Goal: Task Accomplishment & Management: Manage account settings

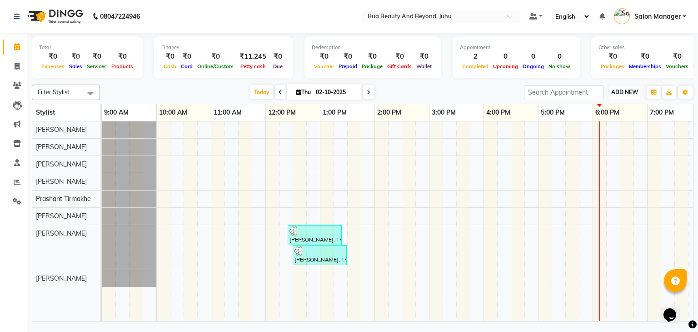
click at [626, 96] on button "ADD NEW Toggle Dropdown" at bounding box center [624, 92] width 31 height 13
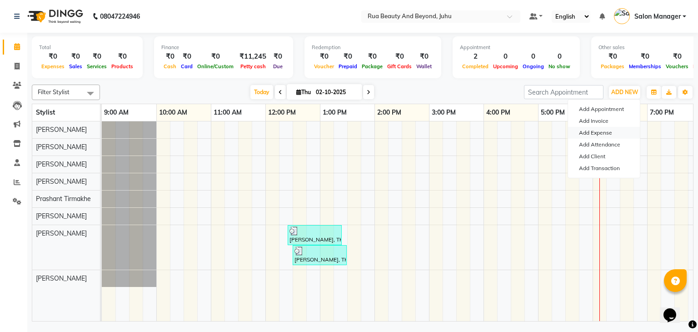
click at [604, 135] on link "Add Expense" at bounding box center [604, 133] width 72 height 12
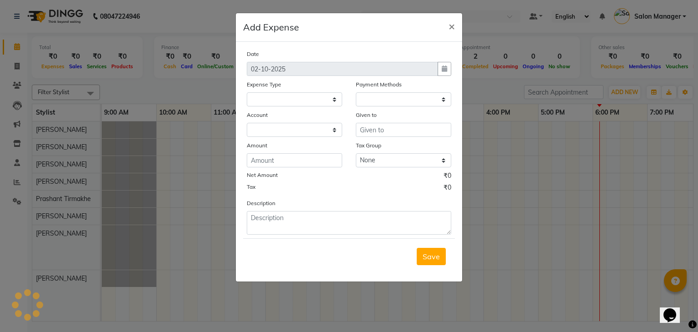
select select "1"
select select "8077"
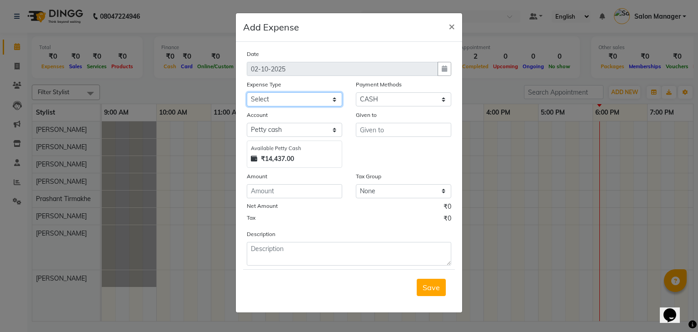
click at [272, 97] on select "Select Advance Salary Cash transfer to bank Cash transfer to hub Client Snacks …" at bounding box center [294, 99] width 95 height 14
select select "25068"
click at [247, 93] on select "Select Advance Salary Cash transfer to bank Cash transfer to hub Client Snacks …" at bounding box center [294, 99] width 95 height 14
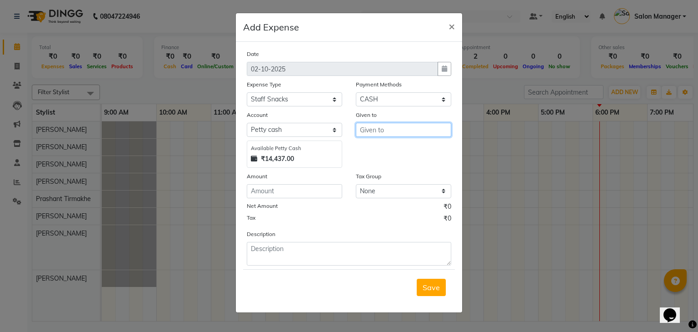
click at [389, 136] on input "text" at bounding box center [403, 130] width 95 height 14
type input "S"
type input "Juhu Kitchen"
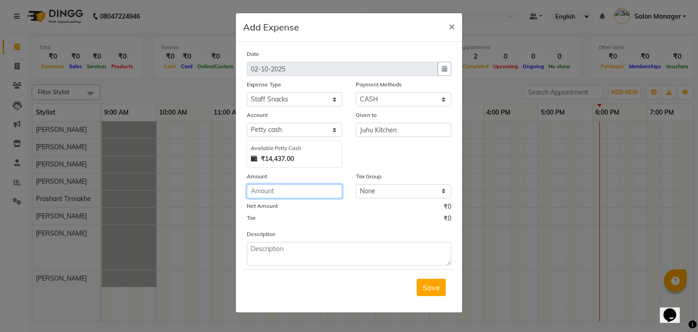
click at [297, 190] on input "number" at bounding box center [294, 191] width 95 height 14
type input "800"
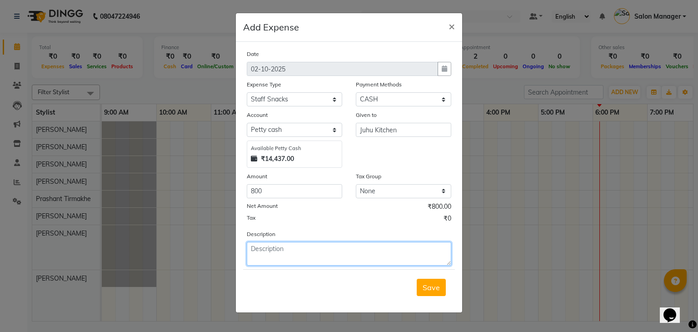
click at [296, 247] on textarea at bounding box center [349, 254] width 205 height 24
type textarea "Paid for staff food approved by [PERSON_NAME] mam"
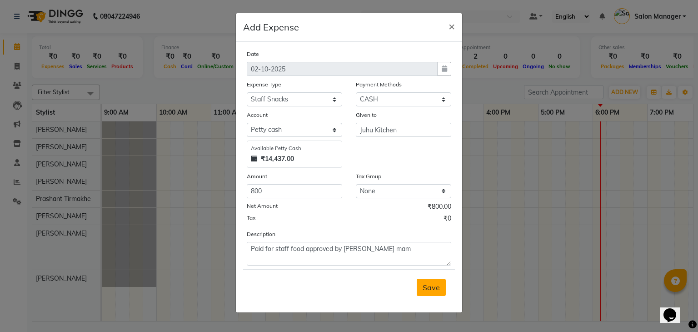
click at [435, 295] on button "Save" at bounding box center [431, 287] width 29 height 17
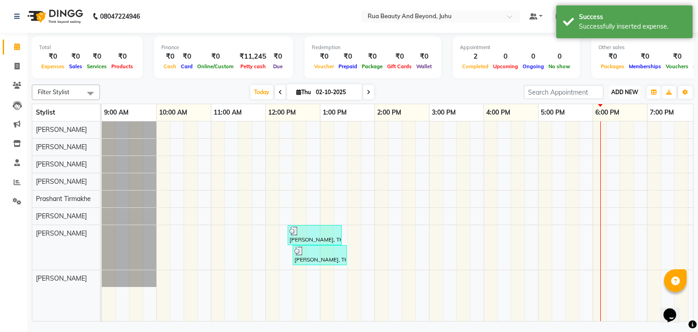
click at [623, 95] on button "ADD NEW Toggle Dropdown" at bounding box center [624, 92] width 31 height 13
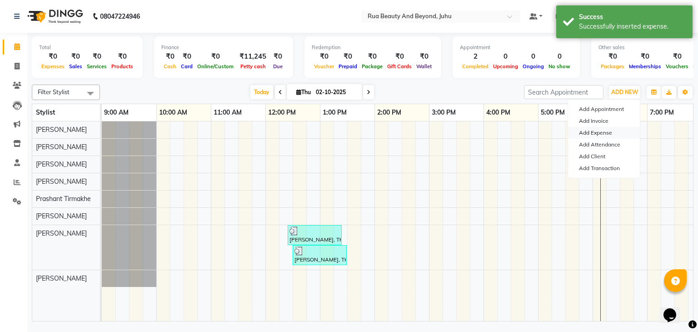
click at [604, 131] on link "Add Expense" at bounding box center [604, 133] width 72 height 12
select select "1"
select select "8077"
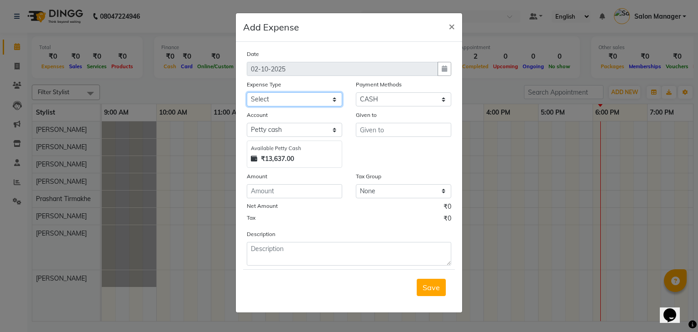
click at [326, 96] on select "Select Advance Salary Cash transfer to bank Cash transfer to hub Client Snacks …" at bounding box center [294, 99] width 95 height 14
select select "25068"
click at [247, 93] on select "Select Advance Salary Cash transfer to bank Cash transfer to hub Client Snacks …" at bounding box center [294, 99] width 95 height 14
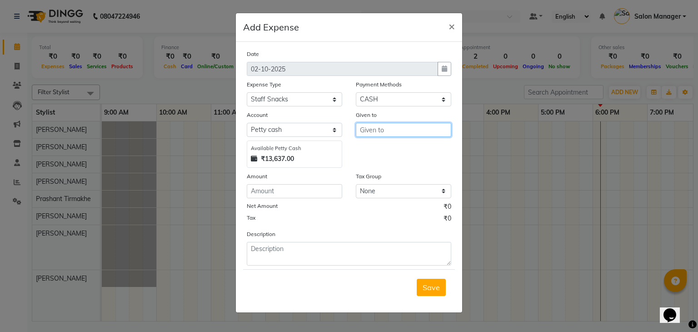
click at [375, 131] on input "text" at bounding box center [403, 130] width 95 height 14
type input "Tadka Talkies"
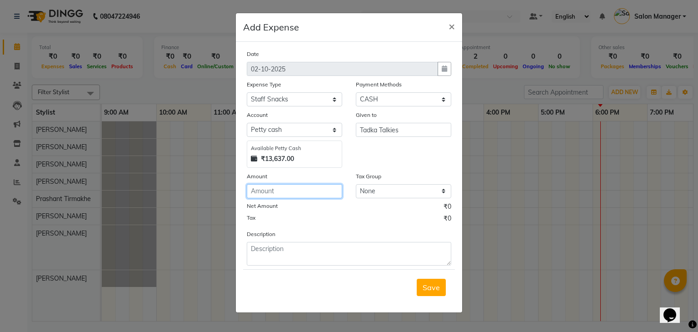
click at [330, 190] on input "number" at bounding box center [294, 191] width 95 height 14
type input "310"
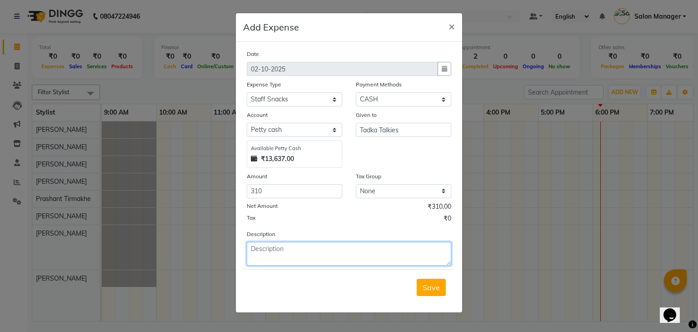
click at [302, 255] on textarea at bounding box center [349, 254] width 205 height 24
type textarea "paid for staff snacks approved by [PERSON_NAME] mam"
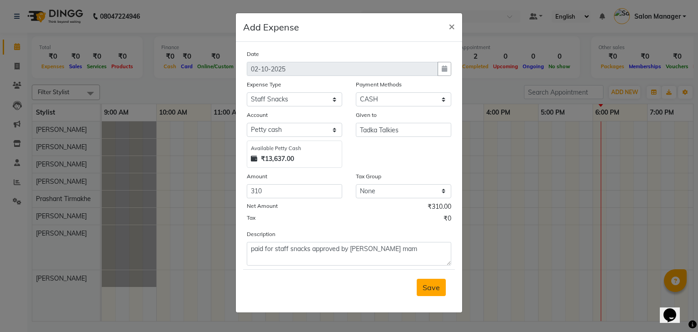
click at [438, 291] on span "Save" at bounding box center [431, 287] width 17 height 9
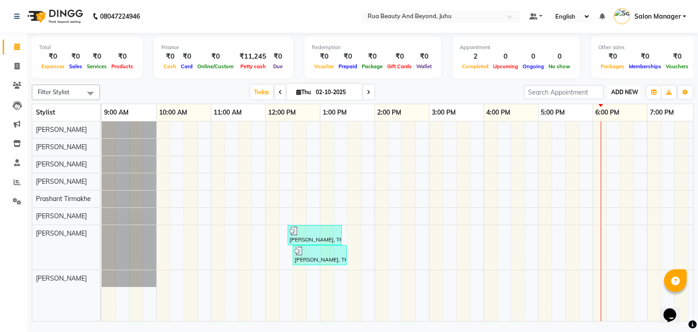
click at [631, 95] on button "ADD NEW Toggle Dropdown" at bounding box center [624, 92] width 31 height 13
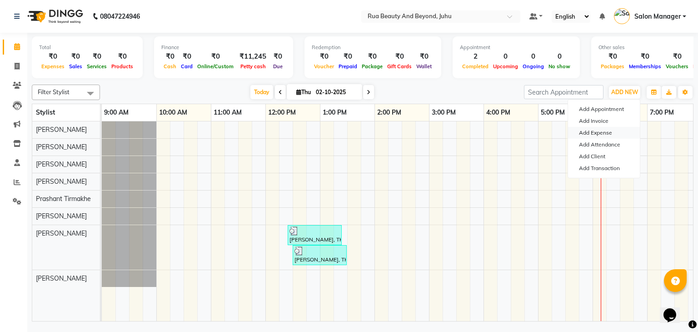
click at [606, 137] on link "Add Expense" at bounding box center [604, 133] width 72 height 12
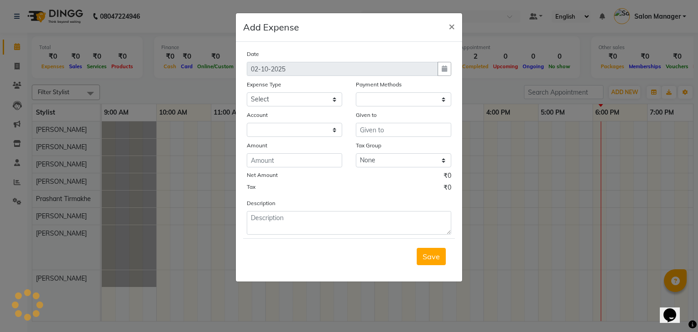
select select "1"
select select "8077"
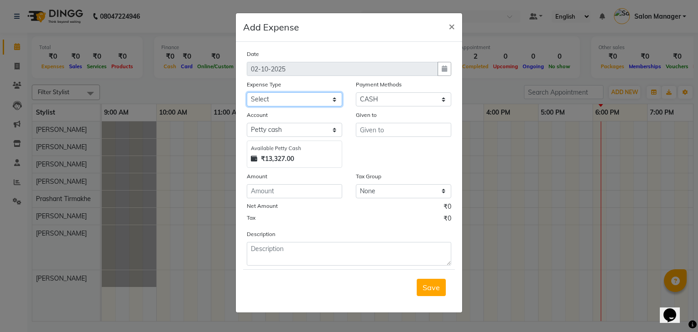
click at [300, 97] on select "Select Advance Salary Cash transfer to bank Cash transfer to hub Client Snacks …" at bounding box center [294, 99] width 95 height 14
click at [501, 193] on ngb-modal-window "Add Expense × Date [DATE] Expense Type Select Advance Salary Cash transfer to b…" at bounding box center [349, 166] width 698 height 332
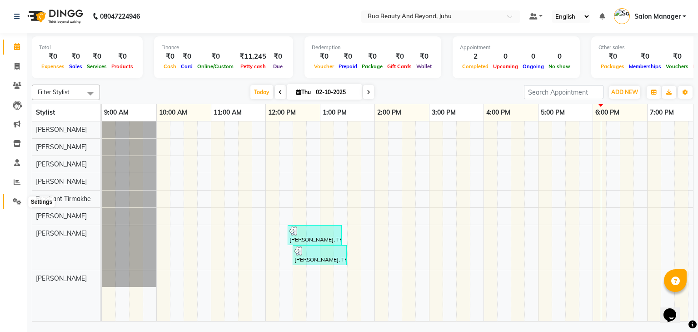
click at [14, 202] on icon at bounding box center [17, 201] width 9 height 7
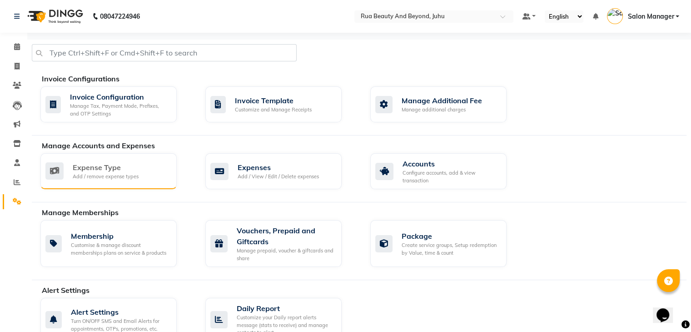
click at [116, 175] on div "Add / remove expense types" at bounding box center [106, 177] width 66 height 8
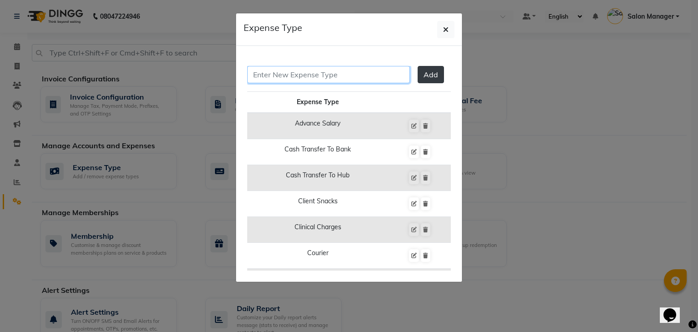
click at [286, 73] on input "text" at bounding box center [328, 74] width 163 height 17
click at [283, 77] on input "conveyence" at bounding box center [328, 74] width 163 height 17
type input "conveyance"
click at [428, 76] on span "Add" at bounding box center [431, 74] width 15 height 9
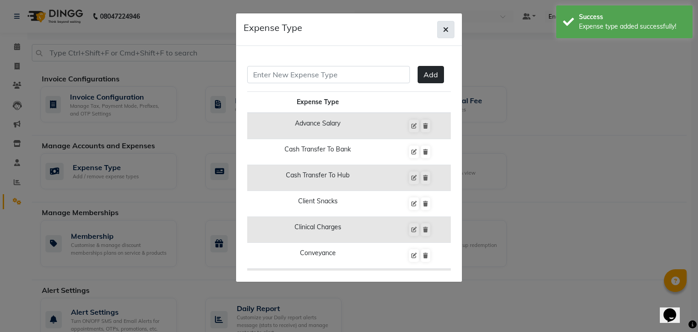
click at [449, 21] on button "button" at bounding box center [445, 29] width 17 height 17
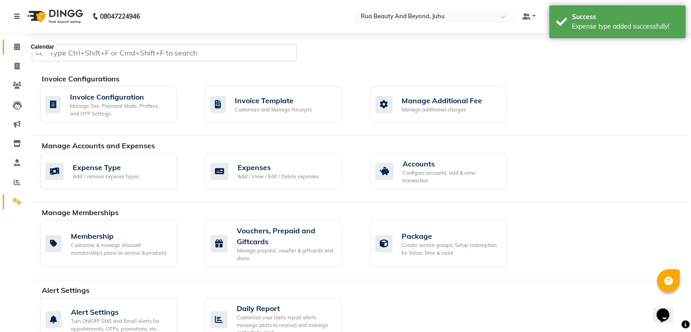
click at [21, 48] on span at bounding box center [17, 47] width 16 height 10
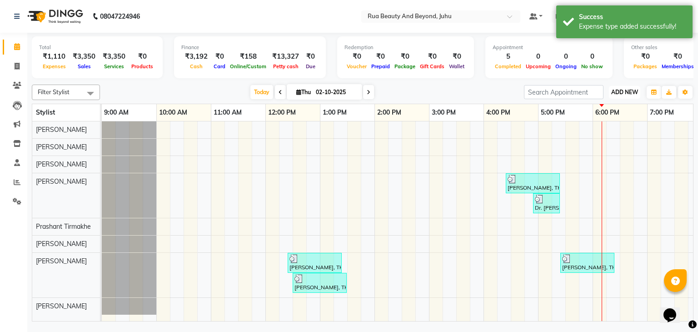
click at [609, 88] on button "ADD NEW Toggle Dropdown" at bounding box center [624, 92] width 31 height 13
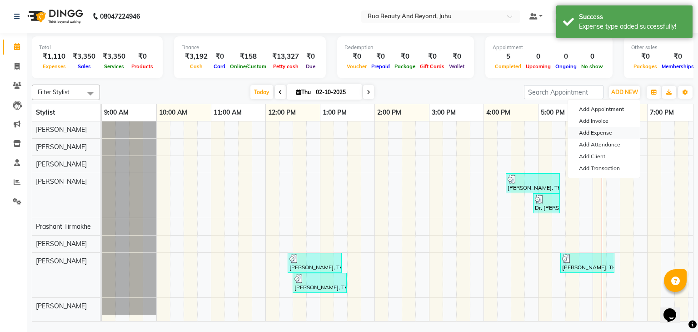
click at [606, 131] on link "Add Expense" at bounding box center [604, 133] width 72 height 12
select select "1"
select select "8077"
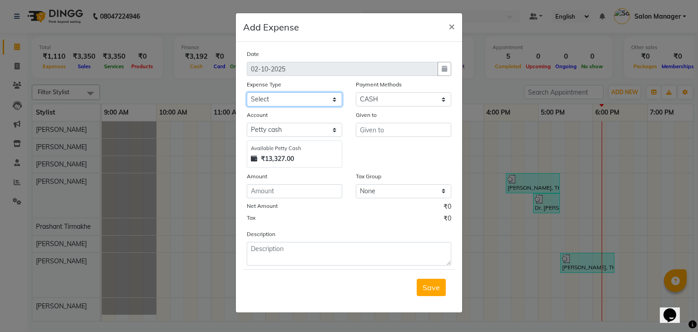
click at [318, 99] on select "Select Advance Salary Cash transfer to bank Cash transfer to hub Client Snacks …" at bounding box center [294, 99] width 95 height 14
select select "25133"
click at [247, 93] on select "Select Advance Salary Cash transfer to bank Cash transfer to hub Client Snacks …" at bounding box center [294, 99] width 95 height 14
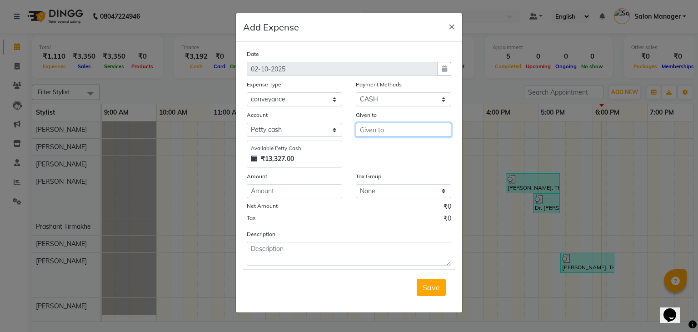
click at [408, 130] on input "text" at bounding box center [403, 130] width 95 height 14
type input "[PERSON_NAME] mam"
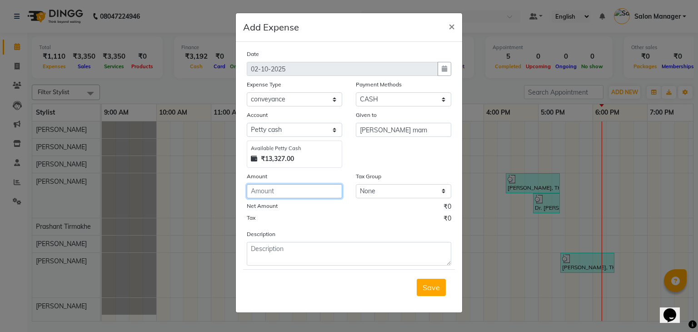
click at [311, 195] on input "number" at bounding box center [294, 191] width 95 height 14
type input "30"
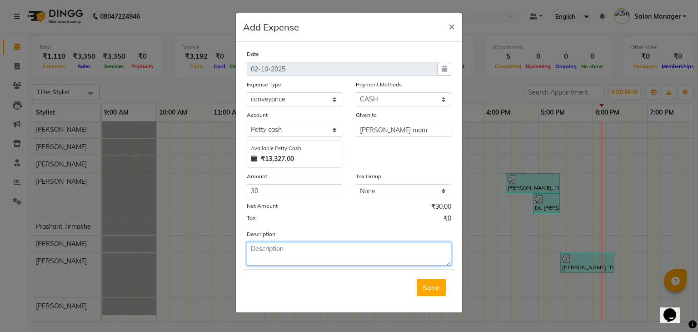
click at [310, 264] on textarea at bounding box center [349, 254] width 205 height 24
type textarea "paid for auto fair"
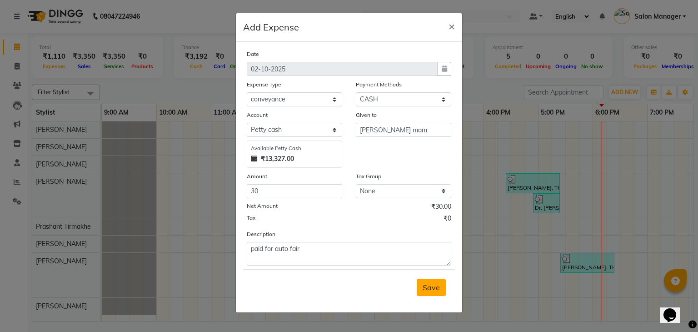
click at [427, 296] on button "Save" at bounding box center [431, 287] width 29 height 17
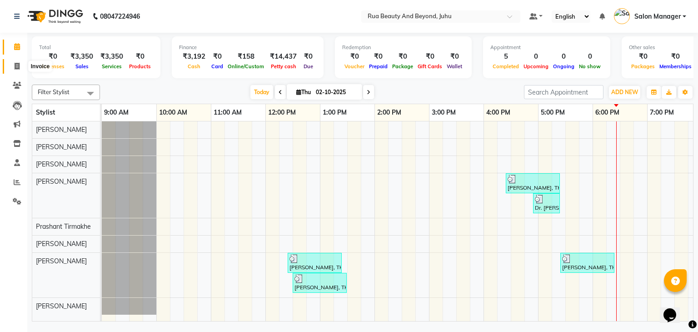
drag, startPoint x: 0, startPoint y: 0, endPoint x: 20, endPoint y: 60, distance: 63.7
click at [20, 61] on span at bounding box center [17, 66] width 16 height 10
select select "8774"
select select "service"
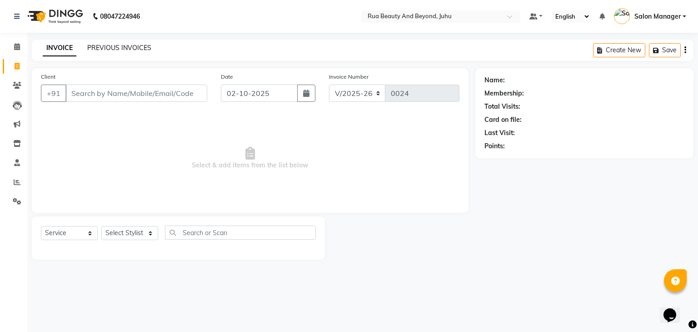
click at [125, 50] on link "PREVIOUS INVOICES" at bounding box center [119, 48] width 64 height 8
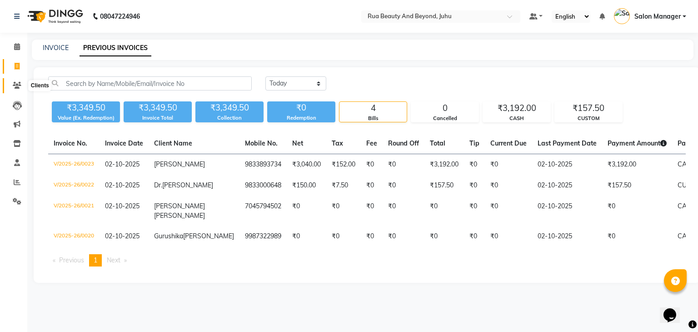
click at [19, 90] on span at bounding box center [17, 85] width 16 height 10
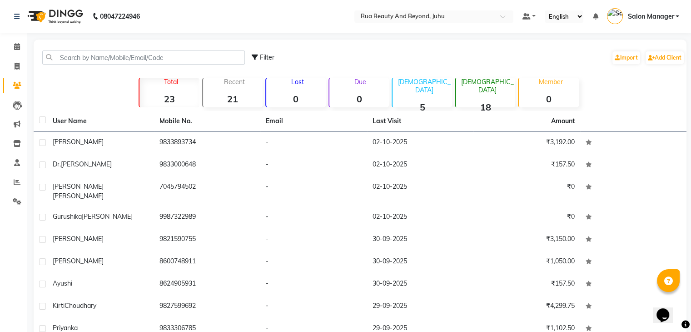
scroll to position [62, 0]
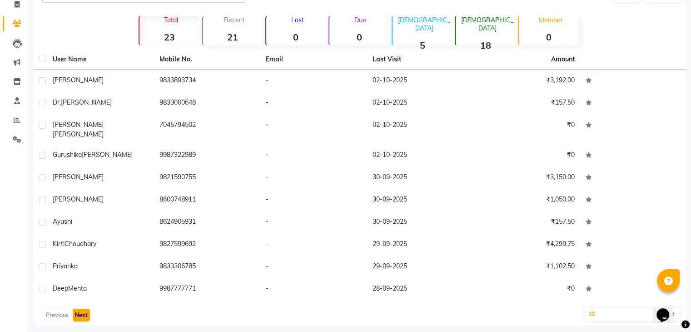
click at [84, 309] on button "Next" at bounding box center [81, 315] width 17 height 13
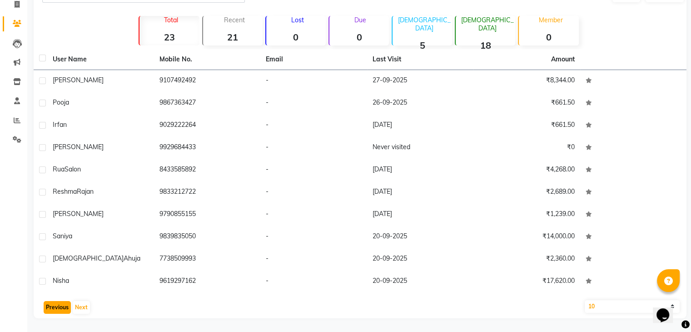
click at [55, 301] on button "Previous" at bounding box center [57, 307] width 27 height 13
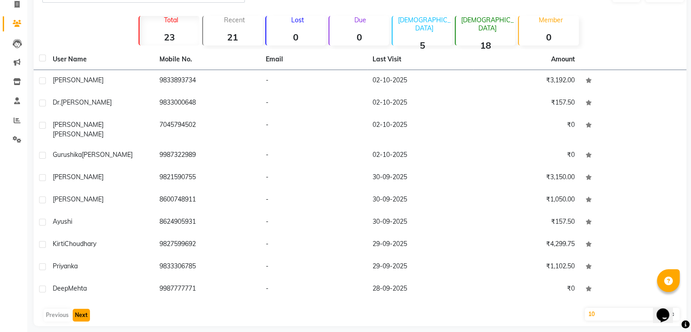
click at [84, 309] on button "Next" at bounding box center [81, 315] width 17 height 13
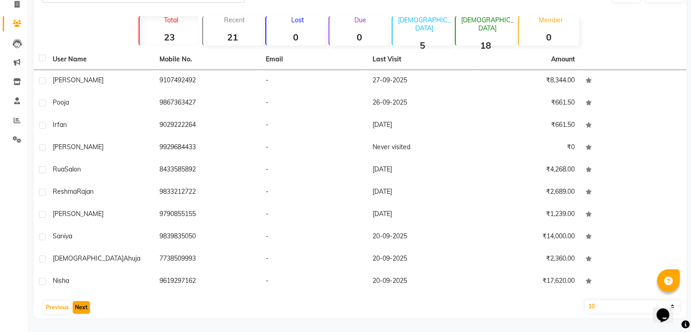
click at [84, 304] on button "Next" at bounding box center [81, 307] width 17 height 13
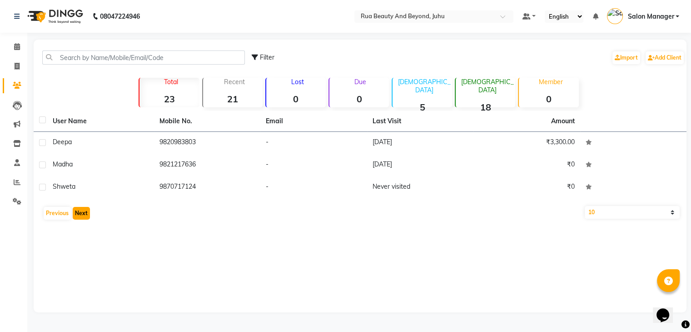
scroll to position [0, 0]
click at [65, 215] on button "Previous" at bounding box center [57, 213] width 27 height 13
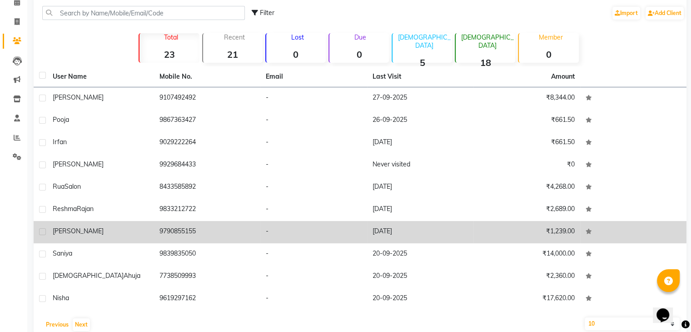
scroll to position [62, 0]
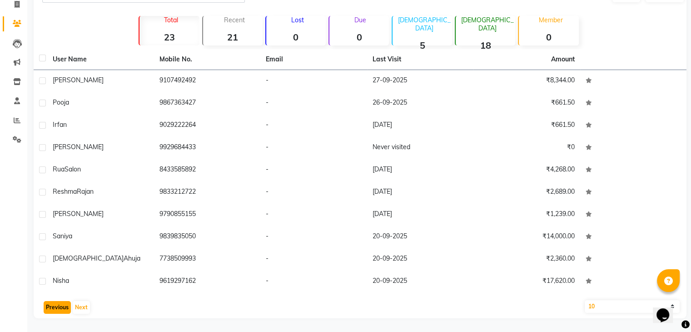
click at [55, 301] on button "Previous" at bounding box center [57, 307] width 27 height 13
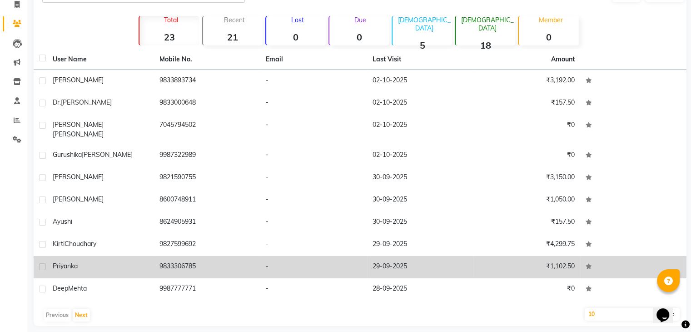
click at [189, 259] on td "9833306785" at bounding box center [207, 267] width 107 height 22
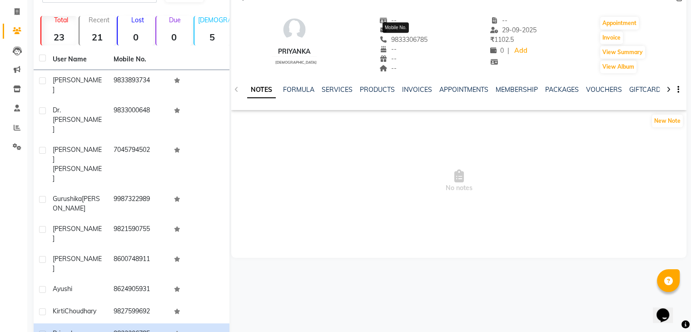
click at [405, 39] on span "9833306785" at bounding box center [403, 39] width 48 height 8
copy span "9833306785"
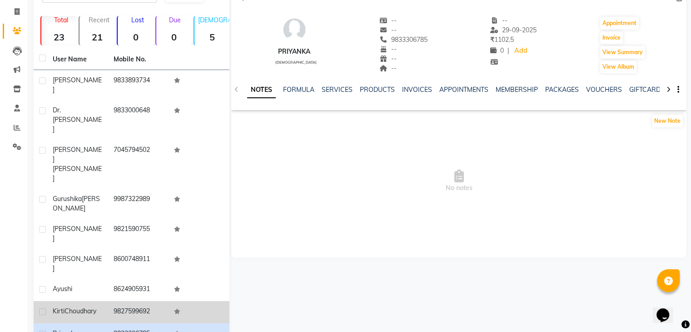
click at [124, 301] on td "9827599692" at bounding box center [138, 312] width 61 height 22
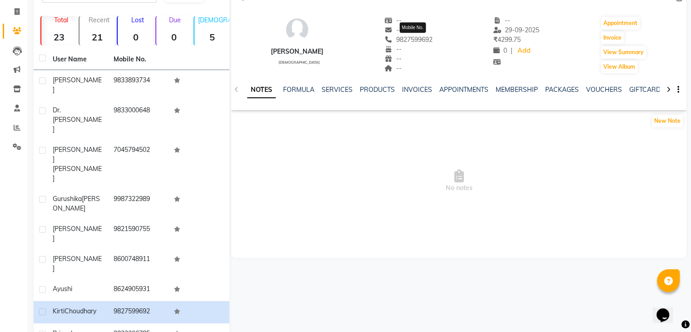
click at [421, 39] on span "9827599692" at bounding box center [408, 39] width 48 height 8
copy span "9827599692"
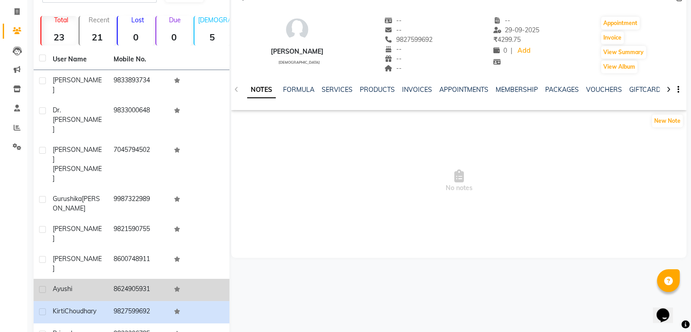
click at [129, 279] on td "8624905931" at bounding box center [138, 290] width 61 height 22
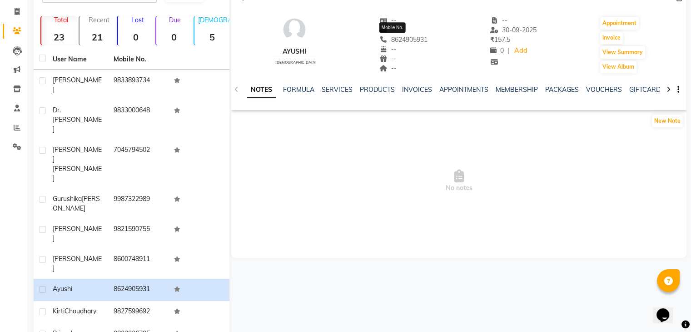
click at [408, 40] on span "8624905931" at bounding box center [403, 39] width 48 height 8
copy span "8624905931"
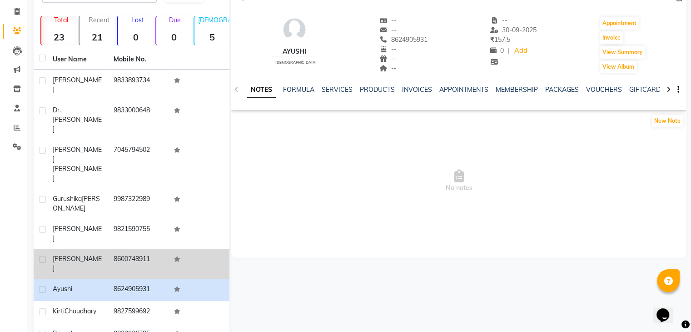
click at [129, 249] on td "8600748911" at bounding box center [138, 264] width 61 height 30
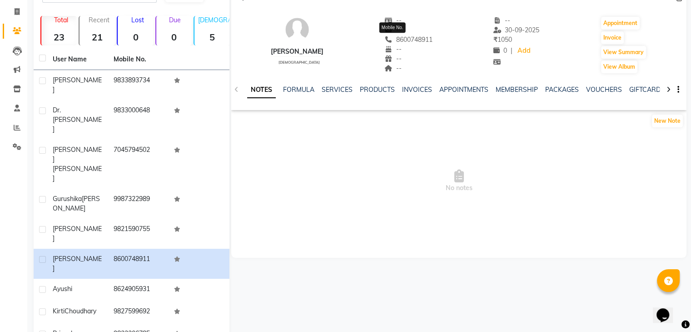
click at [394, 41] on span "8600748911" at bounding box center [408, 39] width 48 height 8
copy span "8600748911"
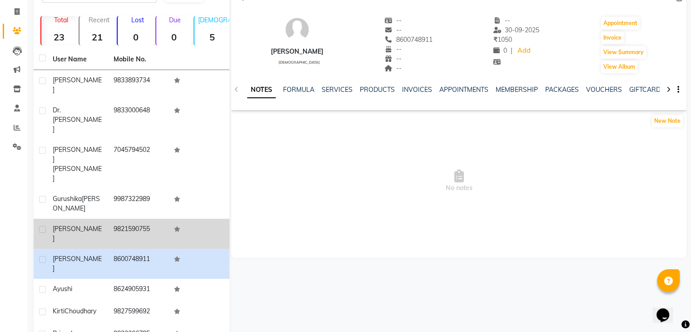
click at [111, 219] on td "9821590755" at bounding box center [138, 234] width 61 height 30
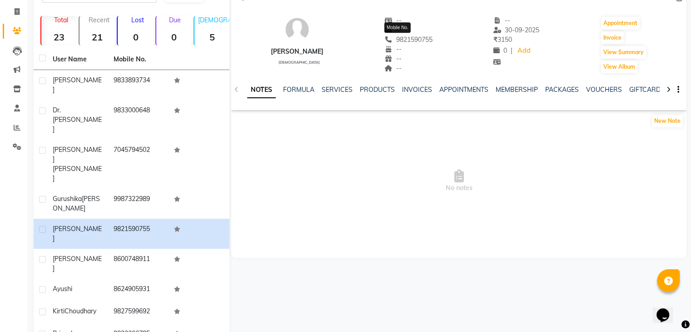
click at [409, 42] on span "9821590755" at bounding box center [408, 39] width 48 height 8
copy span "9821590755"
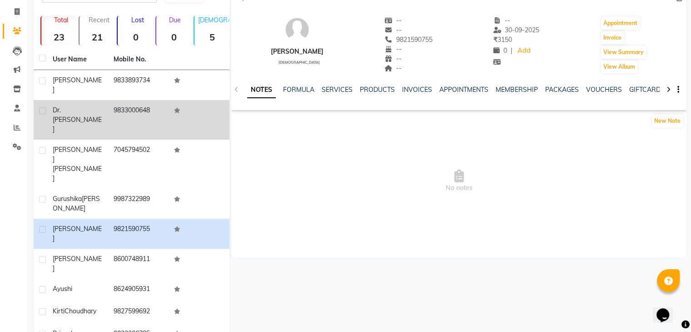
click at [125, 100] on td "9833000648" at bounding box center [138, 120] width 61 height 40
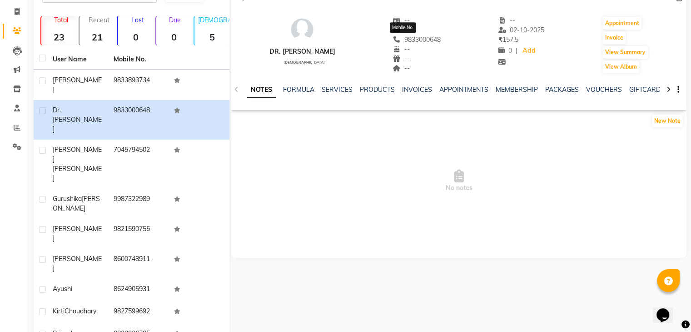
click at [416, 38] on span "9833000648" at bounding box center [417, 39] width 48 height 8
copy span "9833000648"
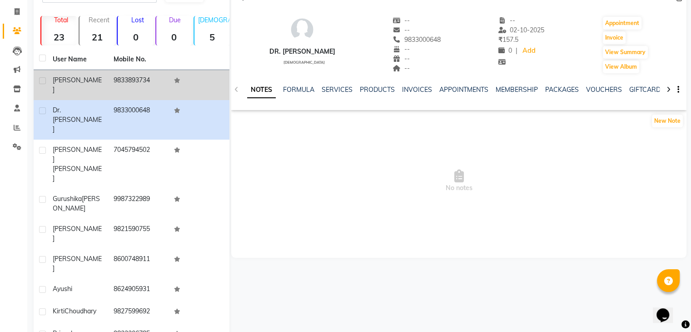
click at [147, 82] on td "9833893734" at bounding box center [138, 85] width 61 height 30
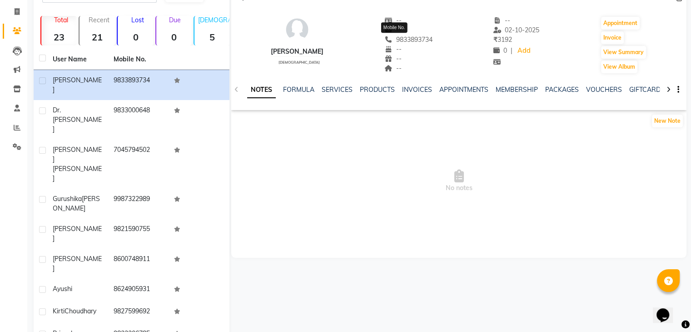
click at [409, 39] on span "9833893734" at bounding box center [408, 39] width 48 height 8
copy span "9833893734"
click at [13, 13] on span at bounding box center [17, 12] width 16 height 10
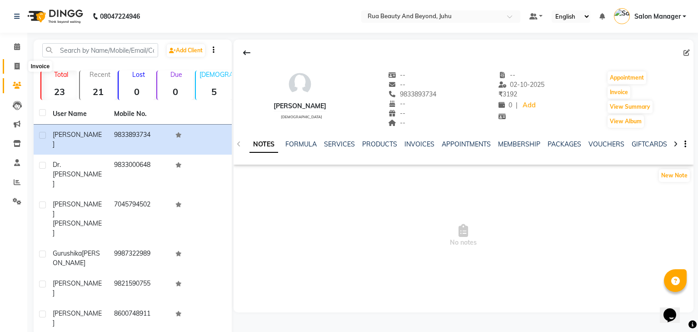
select select "8774"
select select "service"
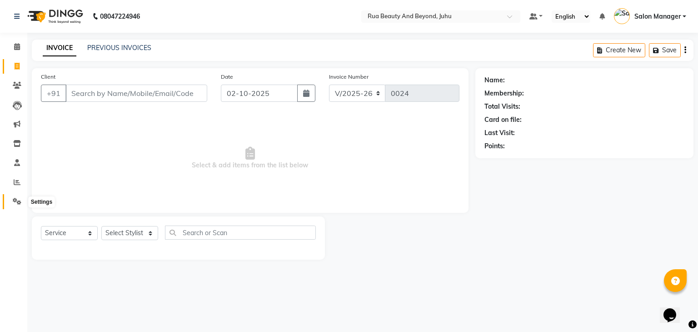
click at [14, 202] on icon at bounding box center [17, 201] width 9 height 7
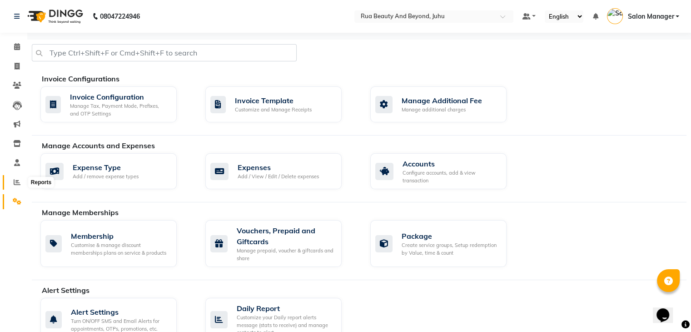
click at [16, 179] on icon at bounding box center [17, 182] width 7 height 7
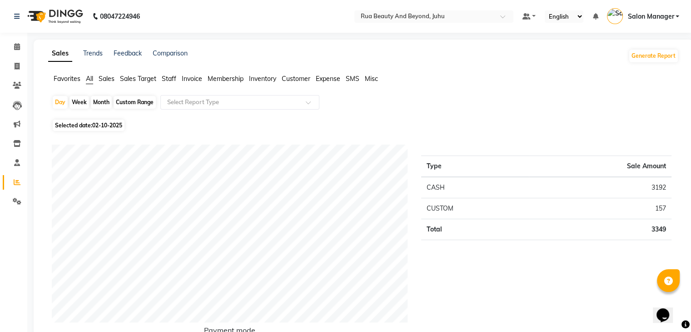
click at [330, 75] on span "Expense" at bounding box center [328, 79] width 25 height 8
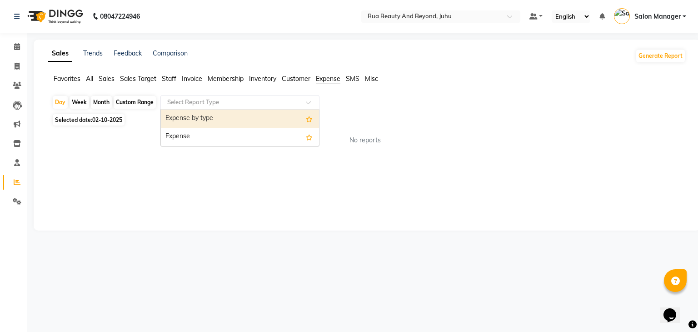
click at [284, 99] on input "text" at bounding box center [230, 102] width 131 height 9
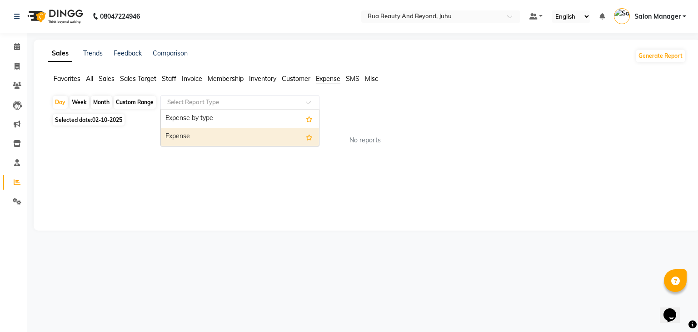
click at [245, 135] on div "Expense" at bounding box center [240, 137] width 158 height 18
select select "pdf"
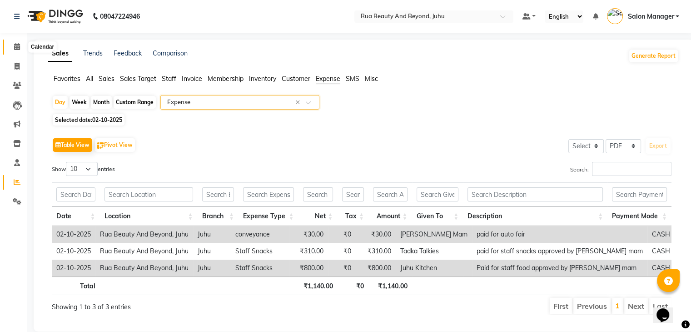
click at [16, 42] on span at bounding box center [17, 47] width 16 height 10
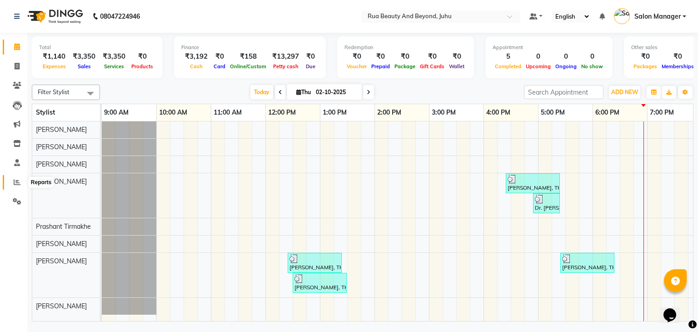
click at [16, 178] on span at bounding box center [17, 182] width 16 height 10
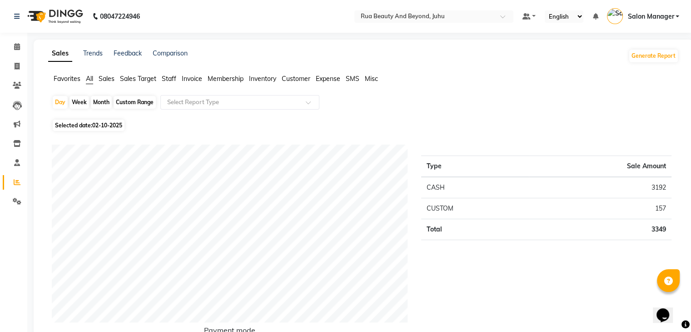
click at [268, 79] on span "Inventory" at bounding box center [262, 79] width 27 height 8
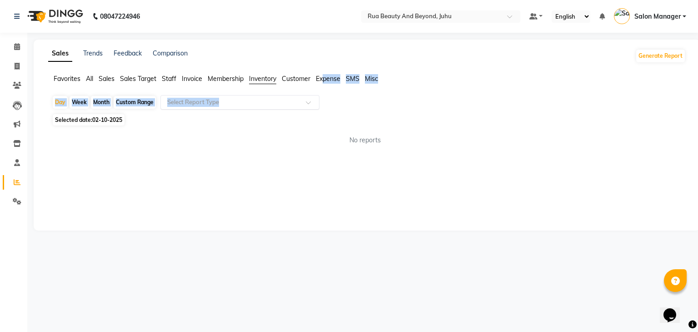
drag, startPoint x: 325, startPoint y: 79, endPoint x: 282, endPoint y: 105, distance: 51.2
click at [282, 105] on app-reports "Favorites All Sales Sales Target Staff Invoice Membership Inventory Customer Ex…" at bounding box center [367, 113] width 649 height 78
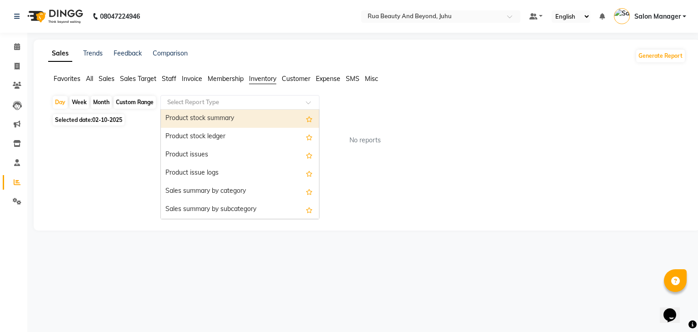
click at [282, 105] on input "text" at bounding box center [230, 102] width 131 height 9
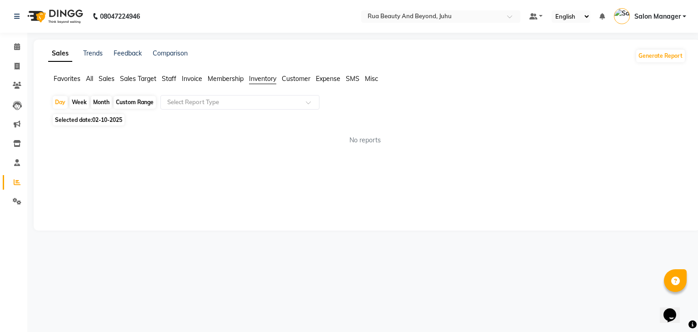
click at [335, 79] on span "Expense" at bounding box center [328, 79] width 25 height 8
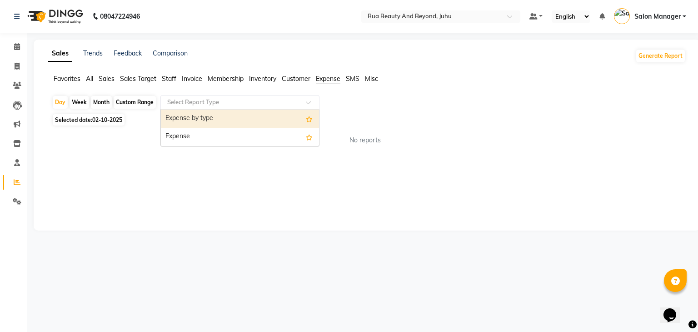
click at [285, 100] on input "text" at bounding box center [230, 102] width 131 height 9
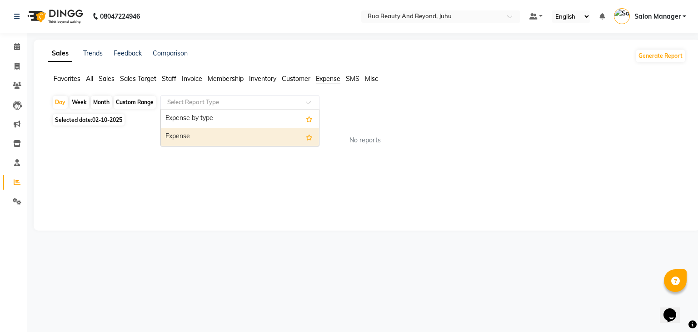
click at [238, 131] on div "Expense" at bounding box center [240, 137] width 158 height 18
select select "pdf"
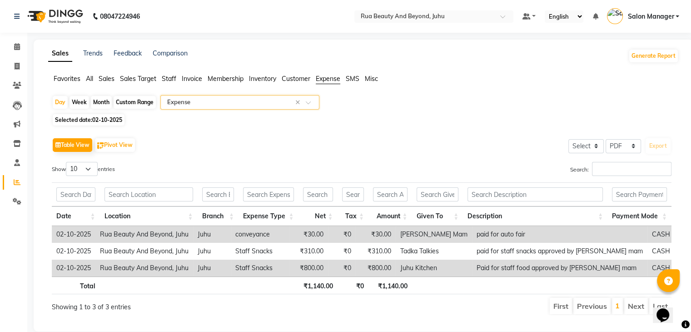
click at [238, 131] on div "Table View Pivot View Select Select CSV PDF Export Show 10 25 50 100 entries Se…" at bounding box center [362, 225] width 634 height 194
click at [18, 44] on icon at bounding box center [17, 46] width 6 height 7
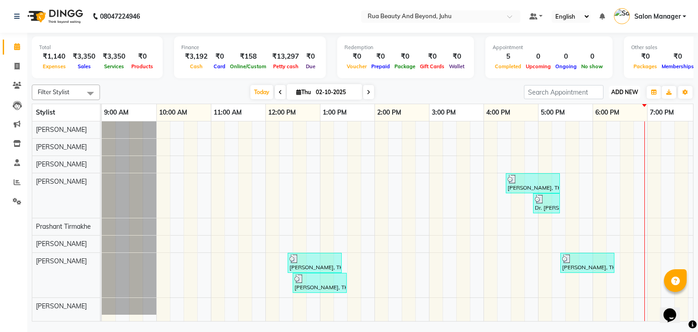
click at [637, 87] on button "ADD NEW Toggle Dropdown" at bounding box center [624, 92] width 31 height 13
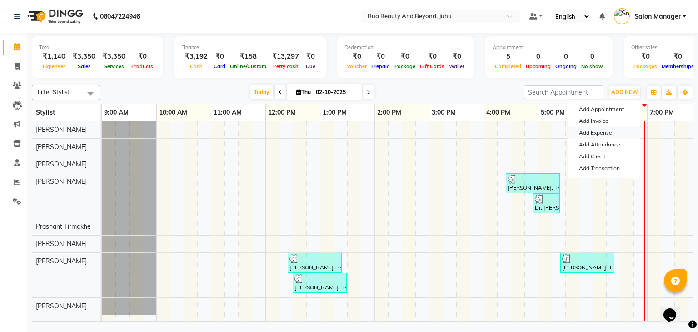
click at [620, 136] on link "Add Expense" at bounding box center [604, 133] width 72 height 12
select select "1"
select select "8077"
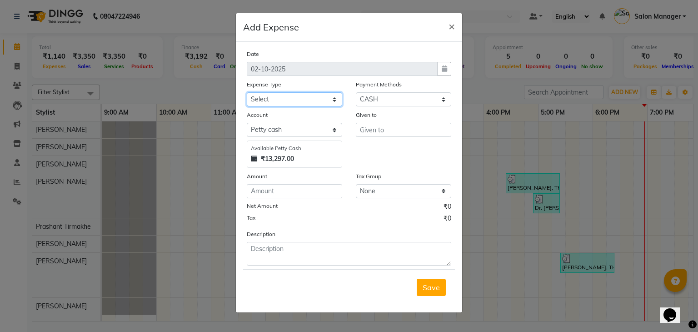
click at [293, 100] on select "Select Advance Salary Cash transfer to bank Cash transfer to hub Client Snacks …" at bounding box center [294, 99] width 95 height 14
click at [247, 93] on select "Select Advance Salary Cash transfer to bank Cash transfer to hub Client Snacks …" at bounding box center [294, 99] width 95 height 14
click at [297, 98] on select "Select Advance Salary Cash transfer to bank Cash transfer to hub Client Snacks …" at bounding box center [294, 99] width 95 height 14
select select "25075"
click at [247, 93] on select "Select Advance Salary Cash transfer to bank Cash transfer to hub Client Snacks …" at bounding box center [294, 99] width 95 height 14
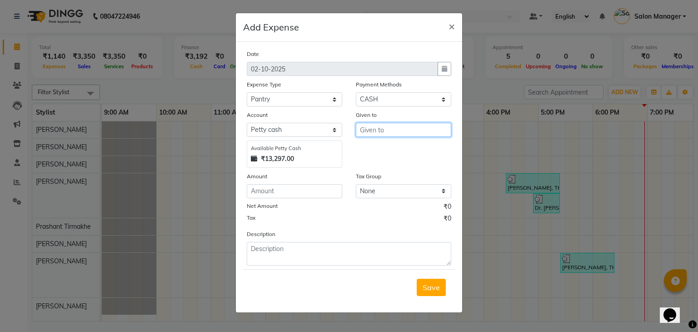
click at [382, 130] on input "text" at bounding box center [403, 130] width 95 height 14
type input "Milk"
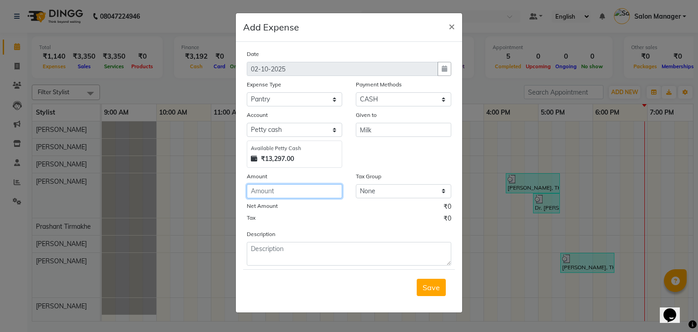
click at [286, 187] on input "number" at bounding box center [294, 191] width 95 height 14
type input "30"
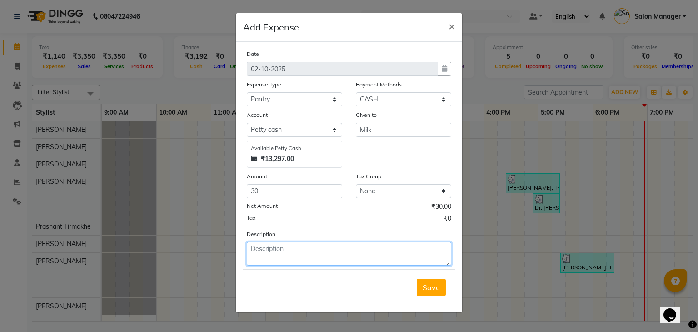
click at [275, 259] on textarea at bounding box center [349, 254] width 205 height 24
type textarea "Paid for milk client tea or coffee"
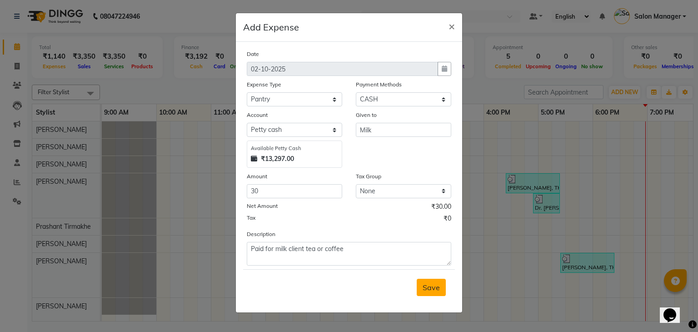
click at [445, 290] on button "Save" at bounding box center [431, 287] width 29 height 17
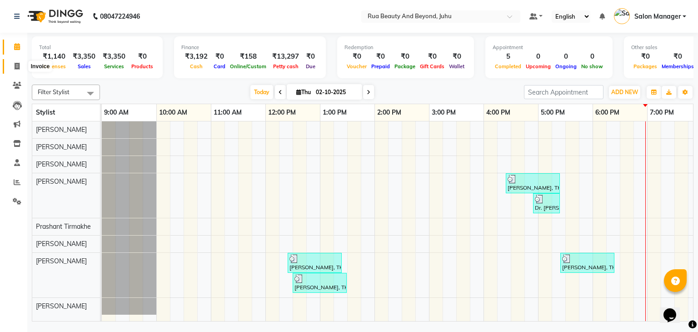
click at [18, 66] on icon at bounding box center [17, 66] width 5 height 7
select select "8774"
select select "service"
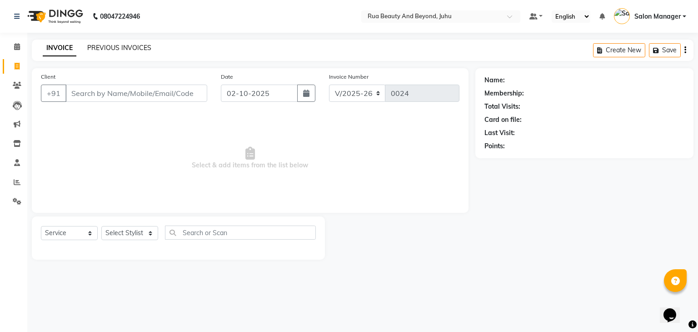
click at [125, 49] on link "PREVIOUS INVOICES" at bounding box center [119, 48] width 64 height 8
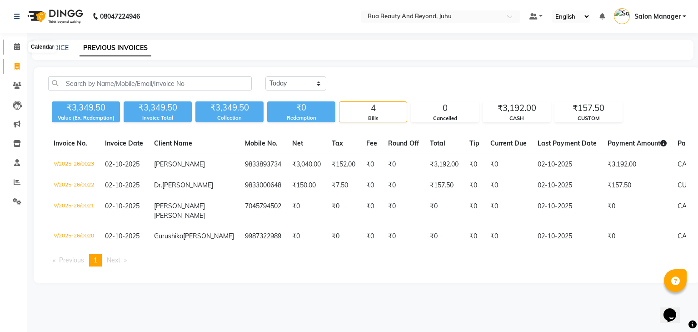
click at [18, 42] on span at bounding box center [17, 47] width 16 height 10
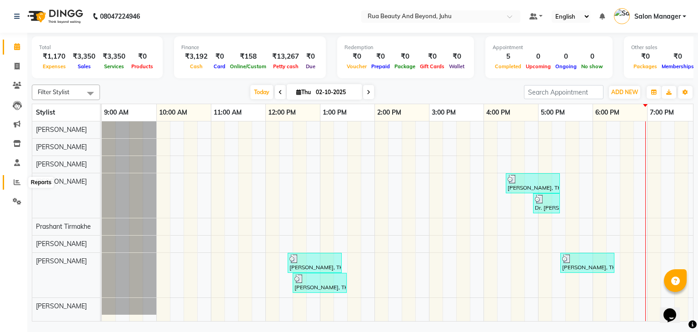
click at [17, 179] on icon at bounding box center [17, 182] width 7 height 7
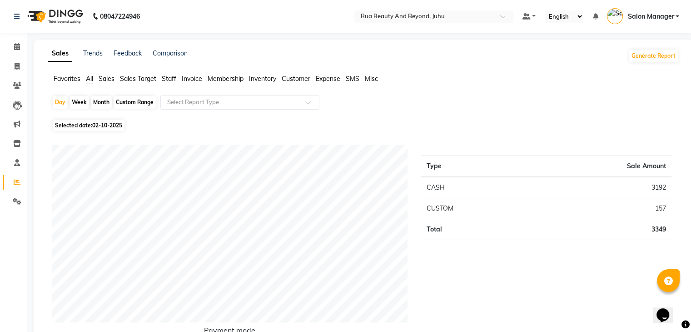
click at [322, 75] on span "Expense" at bounding box center [328, 79] width 25 height 8
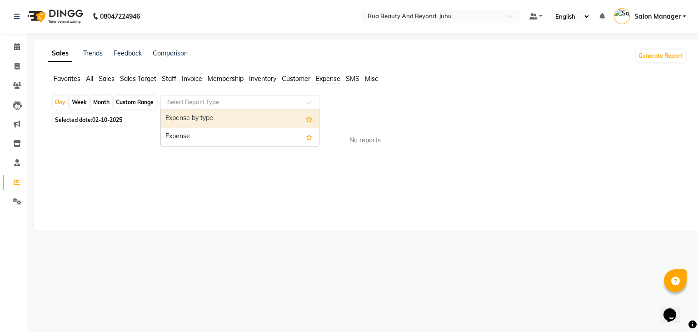
click at [299, 103] on div at bounding box center [240, 102] width 158 height 9
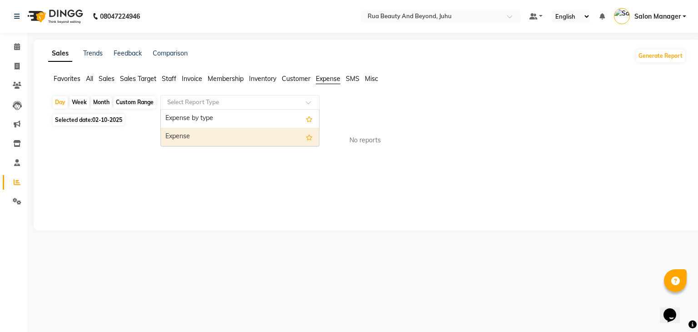
click at [278, 130] on div "Expense" at bounding box center [240, 137] width 158 height 18
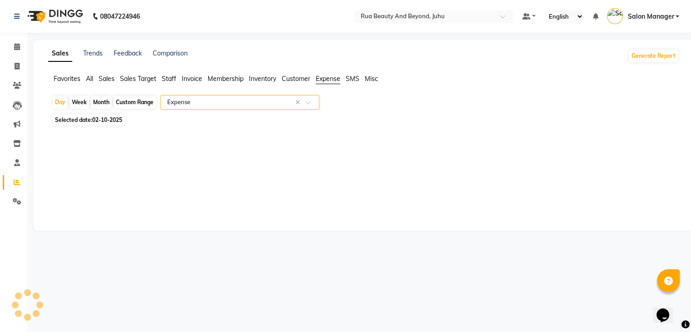
select select "pdf"
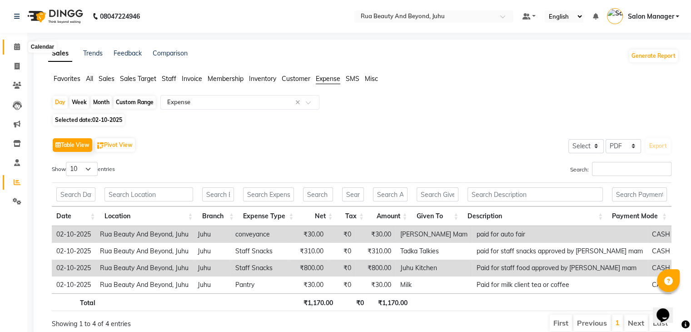
click at [18, 43] on icon at bounding box center [17, 46] width 6 height 7
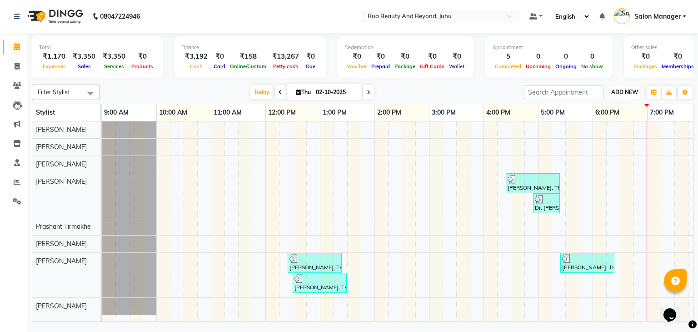
click at [621, 95] on button "ADD NEW Toggle Dropdown" at bounding box center [624, 92] width 31 height 13
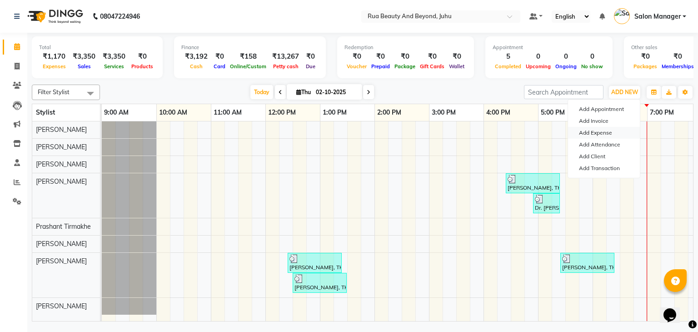
click at [604, 131] on link "Add Expense" at bounding box center [604, 133] width 72 height 12
select select "1"
select select "8077"
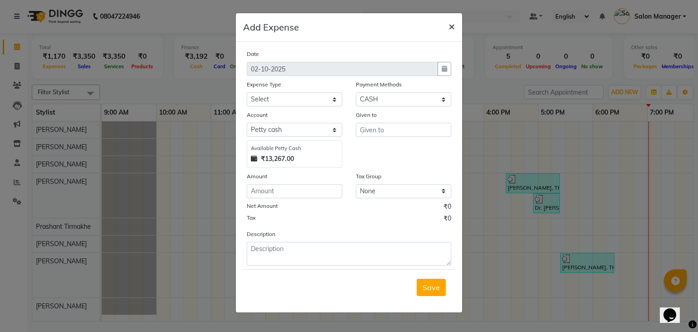
click at [457, 24] on button "×" at bounding box center [451, 25] width 21 height 25
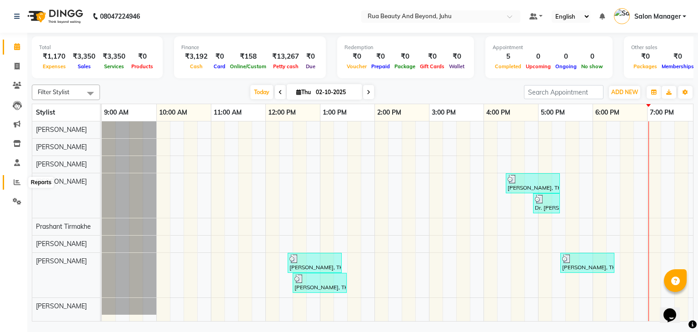
click at [16, 178] on span at bounding box center [17, 182] width 16 height 10
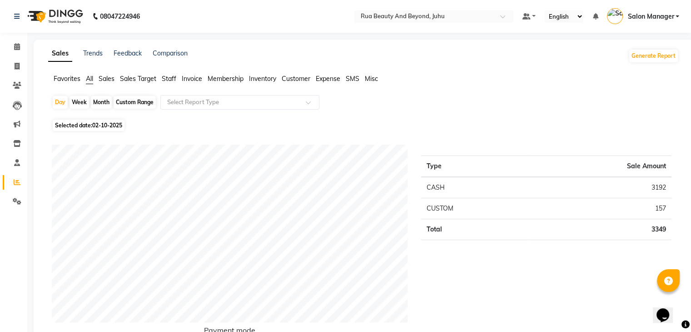
click at [327, 84] on ul "Favorites All Sales Sales Target Staff Invoice Membership Inventory Customer Ex…" at bounding box center [363, 79] width 631 height 10
click at [333, 79] on span "Expense" at bounding box center [328, 79] width 25 height 8
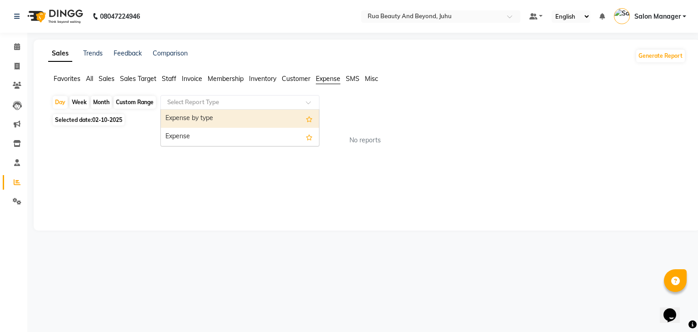
click at [291, 104] on input "text" at bounding box center [230, 102] width 131 height 9
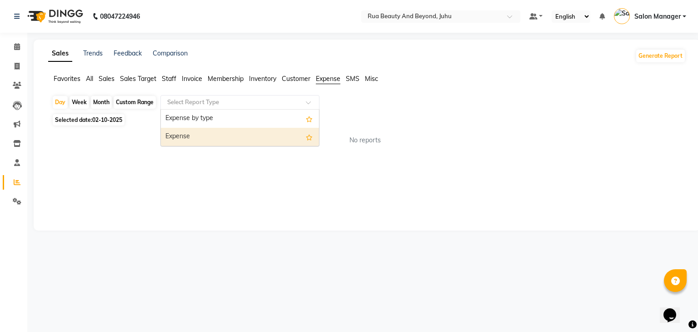
click at [262, 129] on div "Expense" at bounding box center [240, 137] width 158 height 18
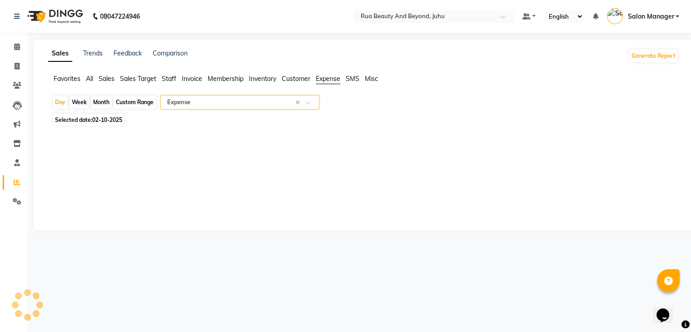
select select "pdf"
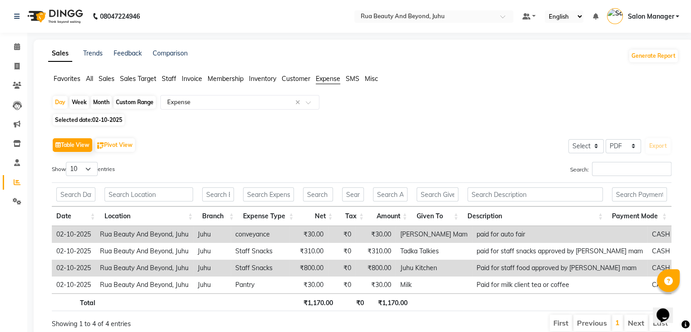
click at [376, 93] on app-reports "Favorites All Sales Sales Target Staff Invoice Membership Inventory Customer Ex…" at bounding box center [364, 206] width 642 height 265
click at [22, 43] on span at bounding box center [17, 47] width 16 height 10
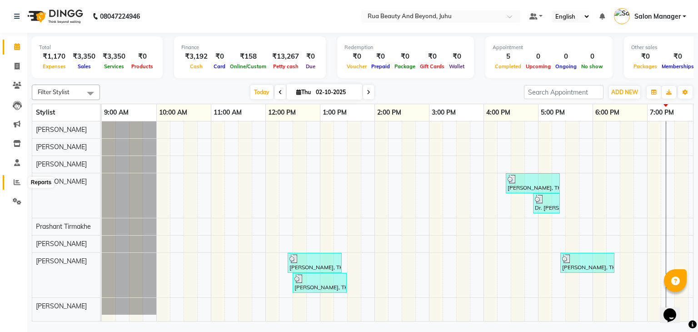
click at [16, 182] on icon at bounding box center [17, 182] width 7 height 7
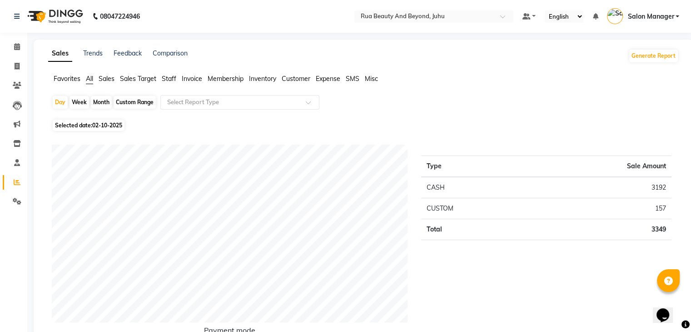
click at [331, 82] on span "Expense" at bounding box center [328, 79] width 25 height 8
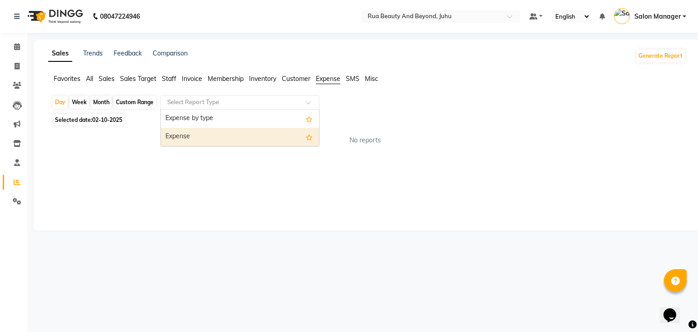
drag, startPoint x: 288, startPoint y: 105, endPoint x: 269, endPoint y: 146, distance: 45.6
click at [269, 110] on ng-select "Select Report Type Expense by type Expense" at bounding box center [239, 102] width 159 height 15
click at [269, 146] on ng-dropdown-panel "Expense by type Expense" at bounding box center [239, 127] width 159 height 37
click at [273, 141] on div "Expense" at bounding box center [240, 137] width 158 height 18
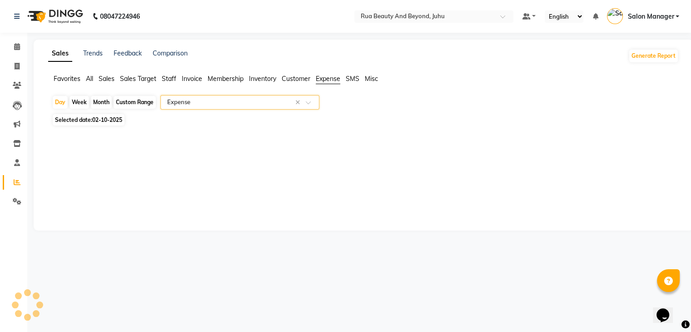
select select "pdf"
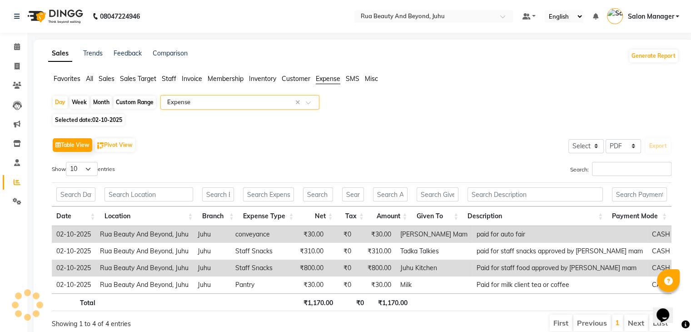
scroll to position [36, 0]
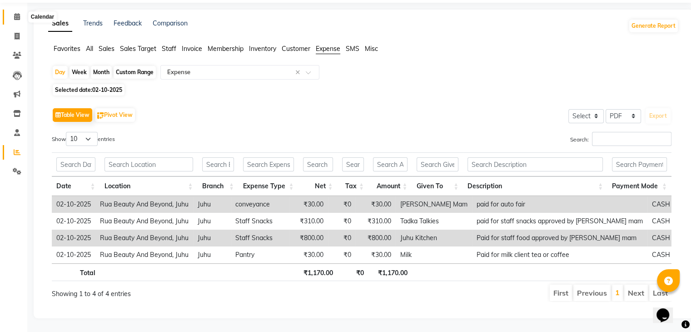
click at [15, 13] on icon at bounding box center [17, 16] width 6 height 7
